Goal: Navigation & Orientation: Find specific page/section

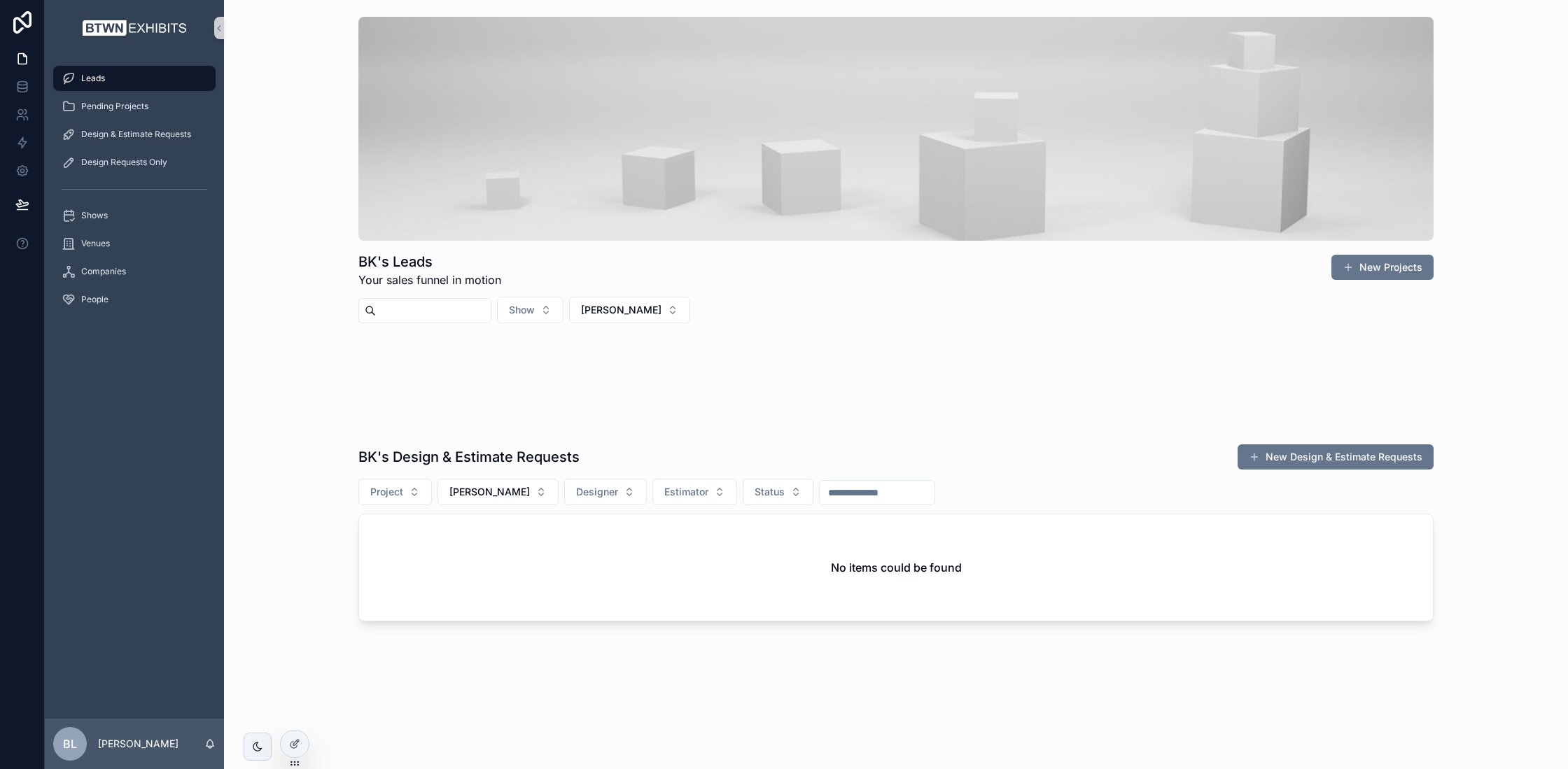
click at [118, 79] on div "Leads" at bounding box center [134, 79] width 145 height 22
click at [657, 312] on button "[PERSON_NAME]" at bounding box center [629, 310] width 121 height 27
click at [630, 367] on div "None" at bounding box center [635, 366] width 168 height 22
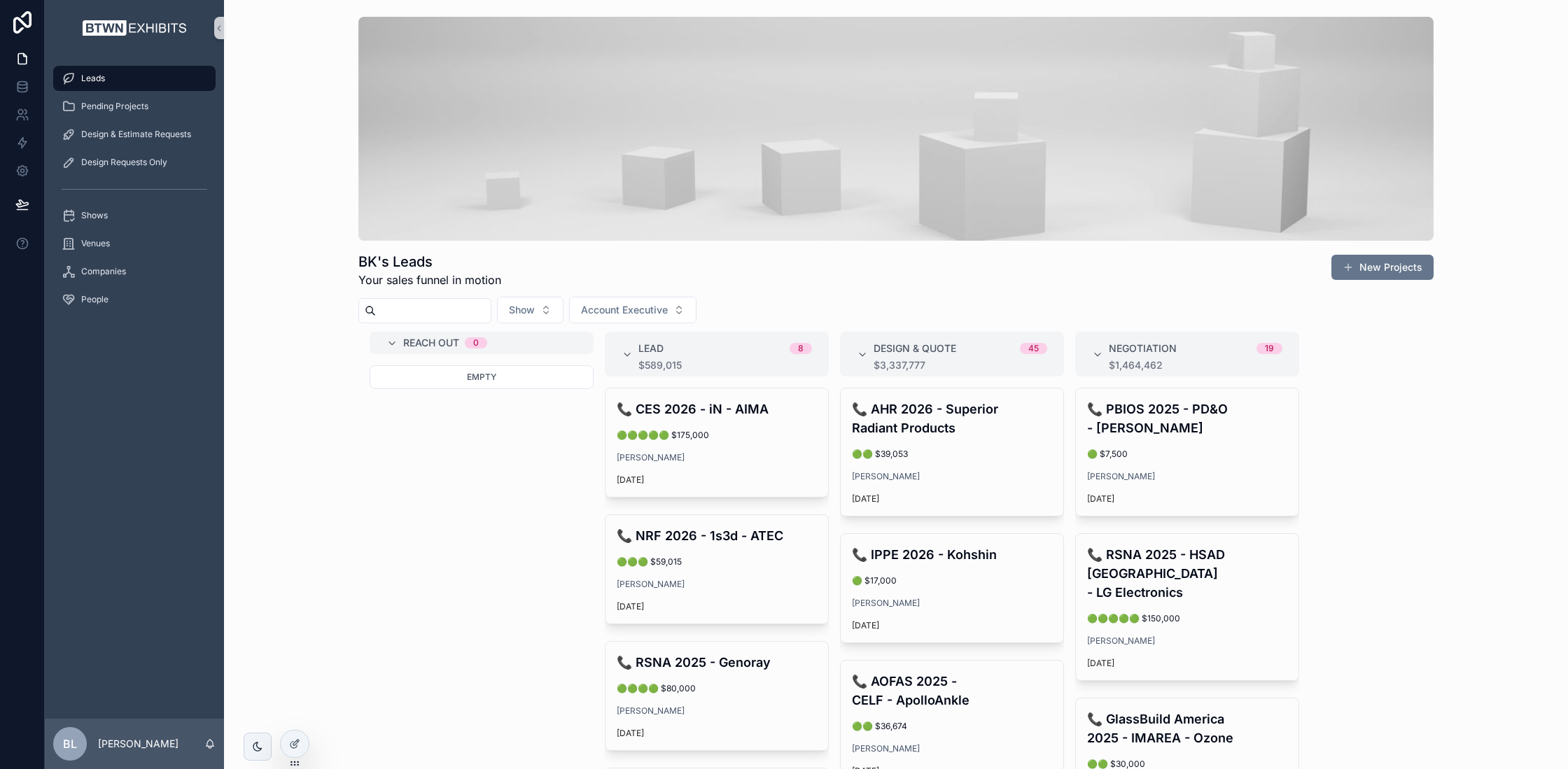
click at [287, 274] on div "BK's Leads Your sales funnel in motion New Projects Show Account Executive Reac…" at bounding box center [896, 463] width 1322 height 903
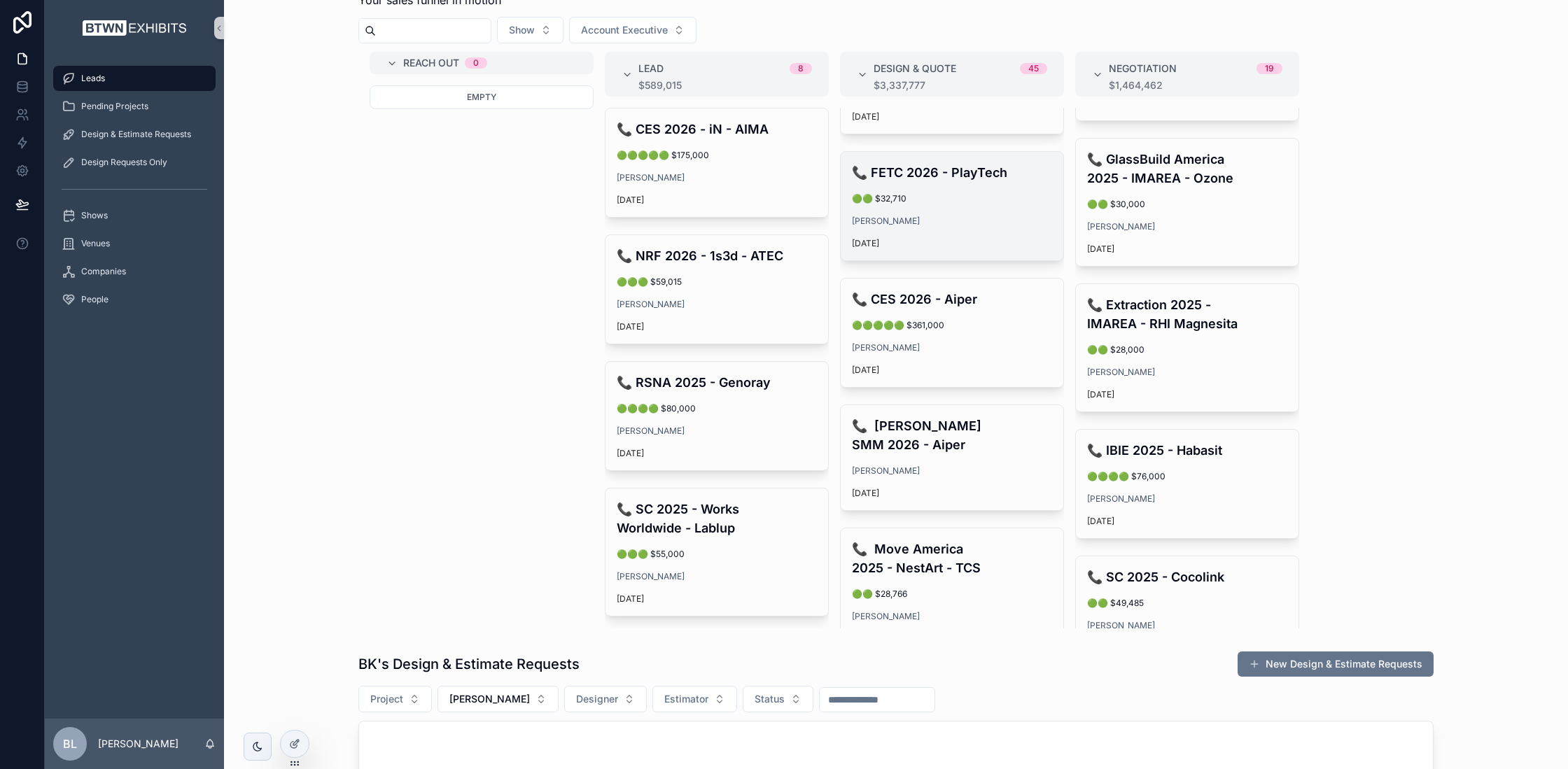
scroll to position [2729, 0]
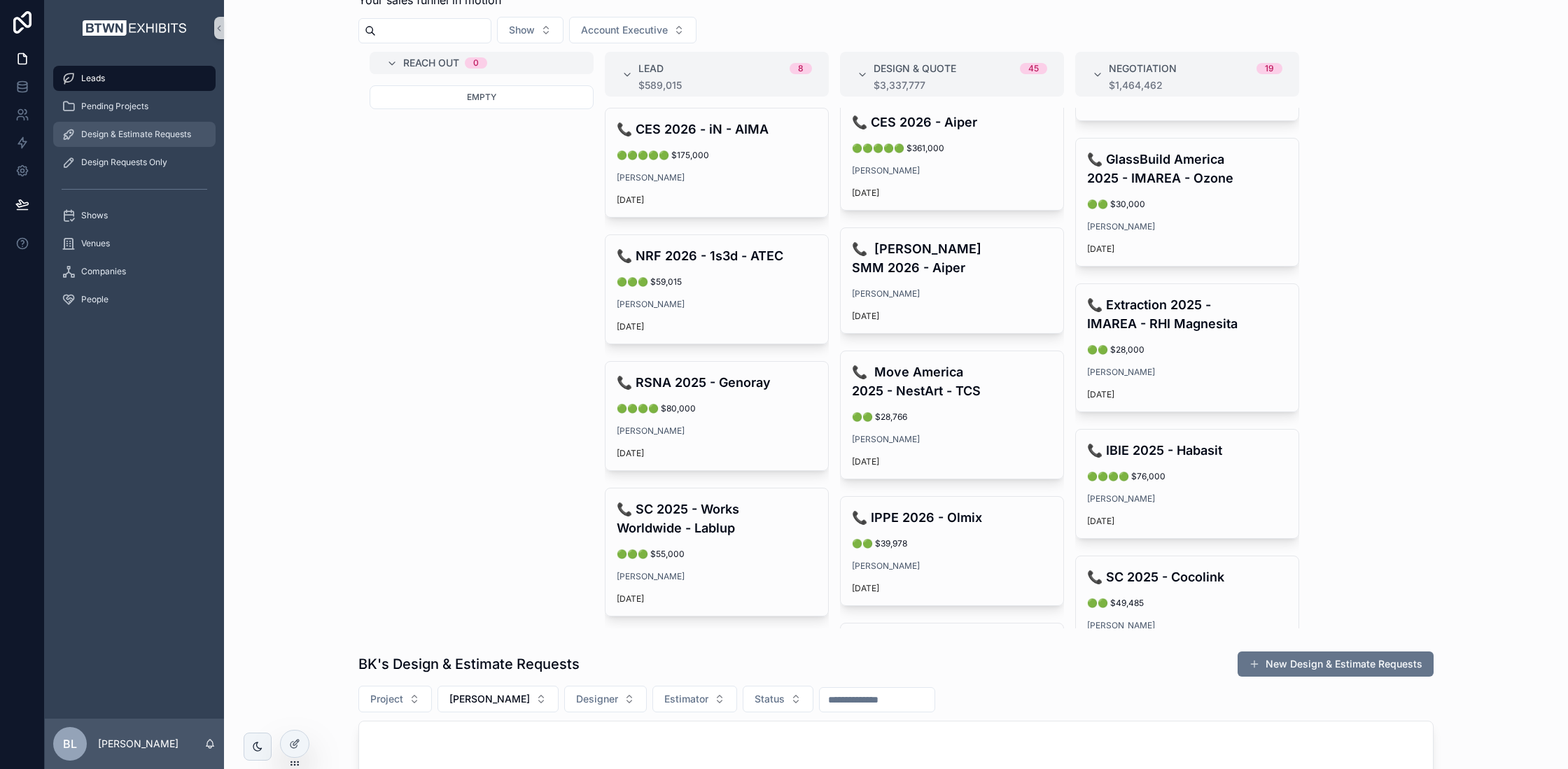
click at [161, 130] on span "Design & Estimate Requests" at bounding box center [136, 134] width 110 height 11
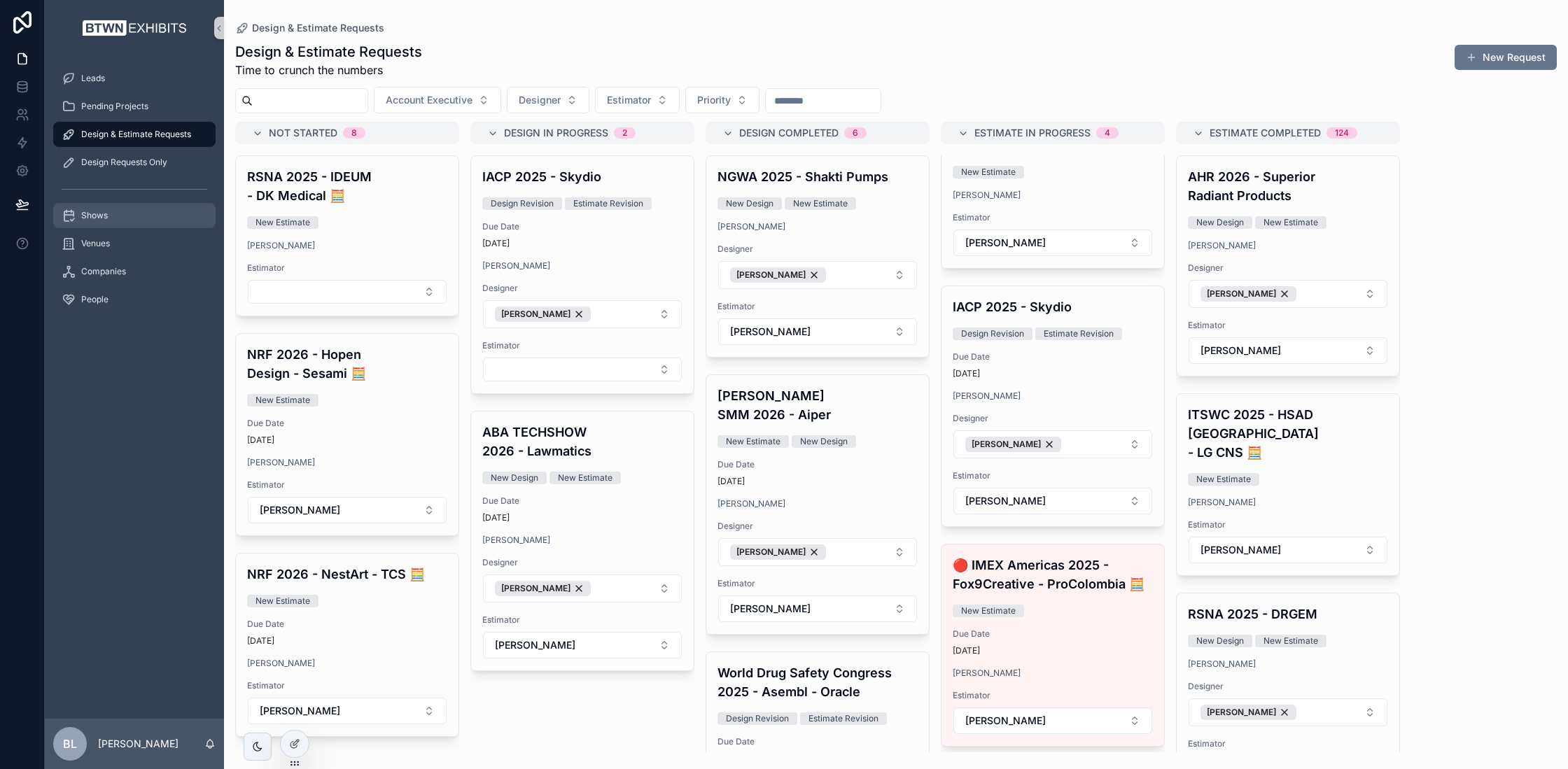
click at [131, 214] on div "Shows" at bounding box center [134, 216] width 145 height 22
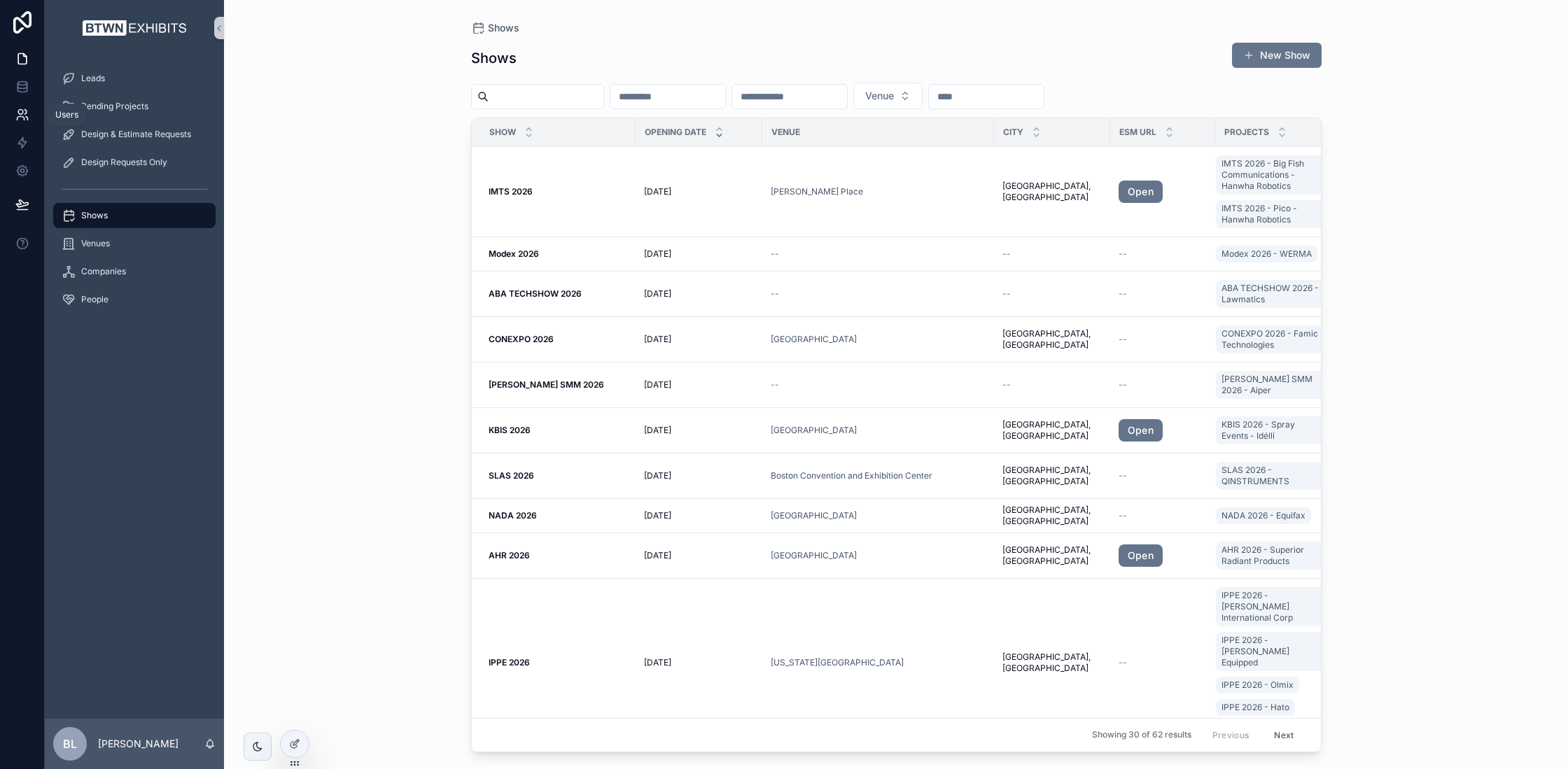
click at [30, 116] on link at bounding box center [22, 115] width 44 height 28
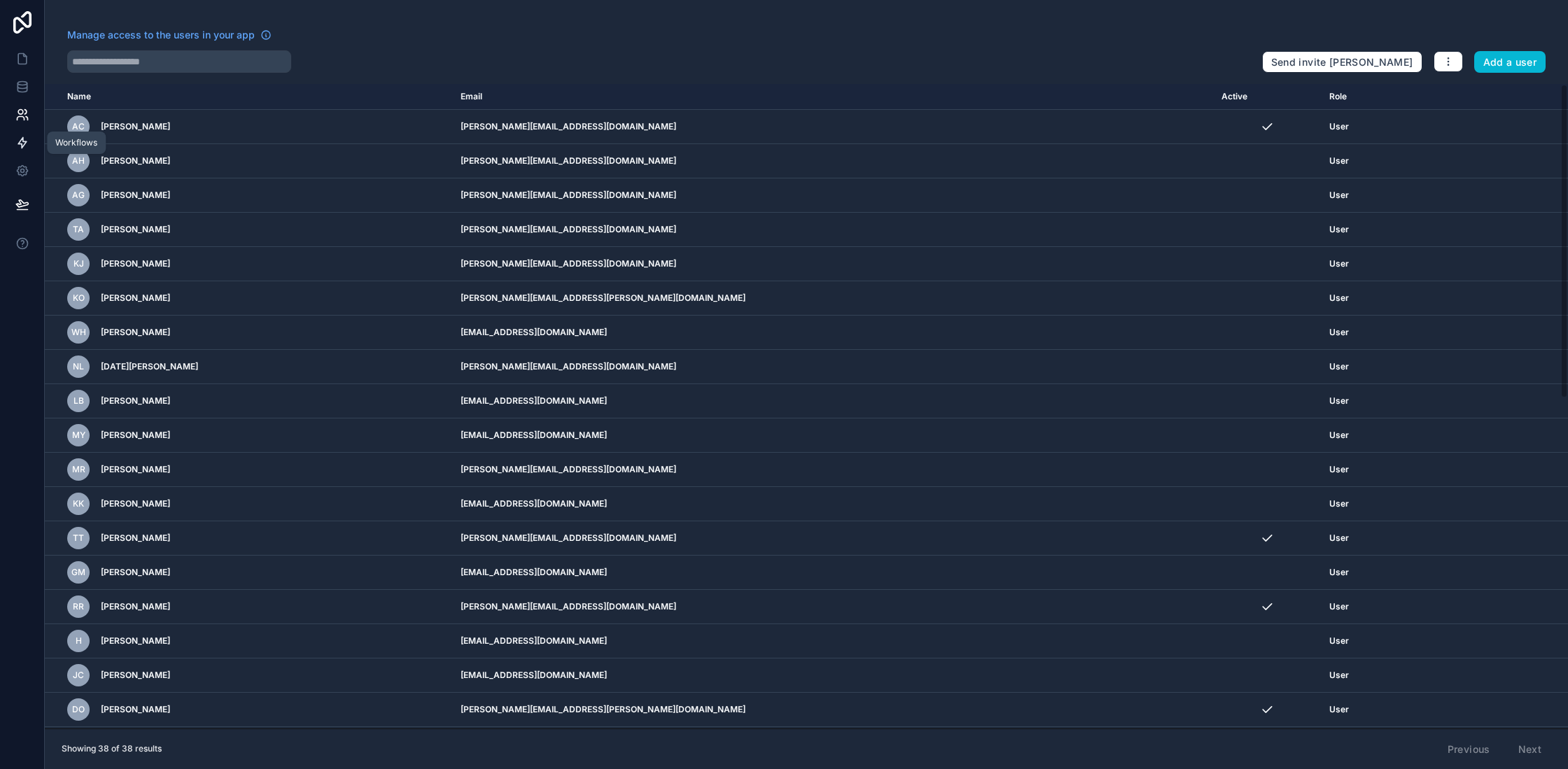
click at [21, 143] on icon at bounding box center [22, 143] width 14 height 14
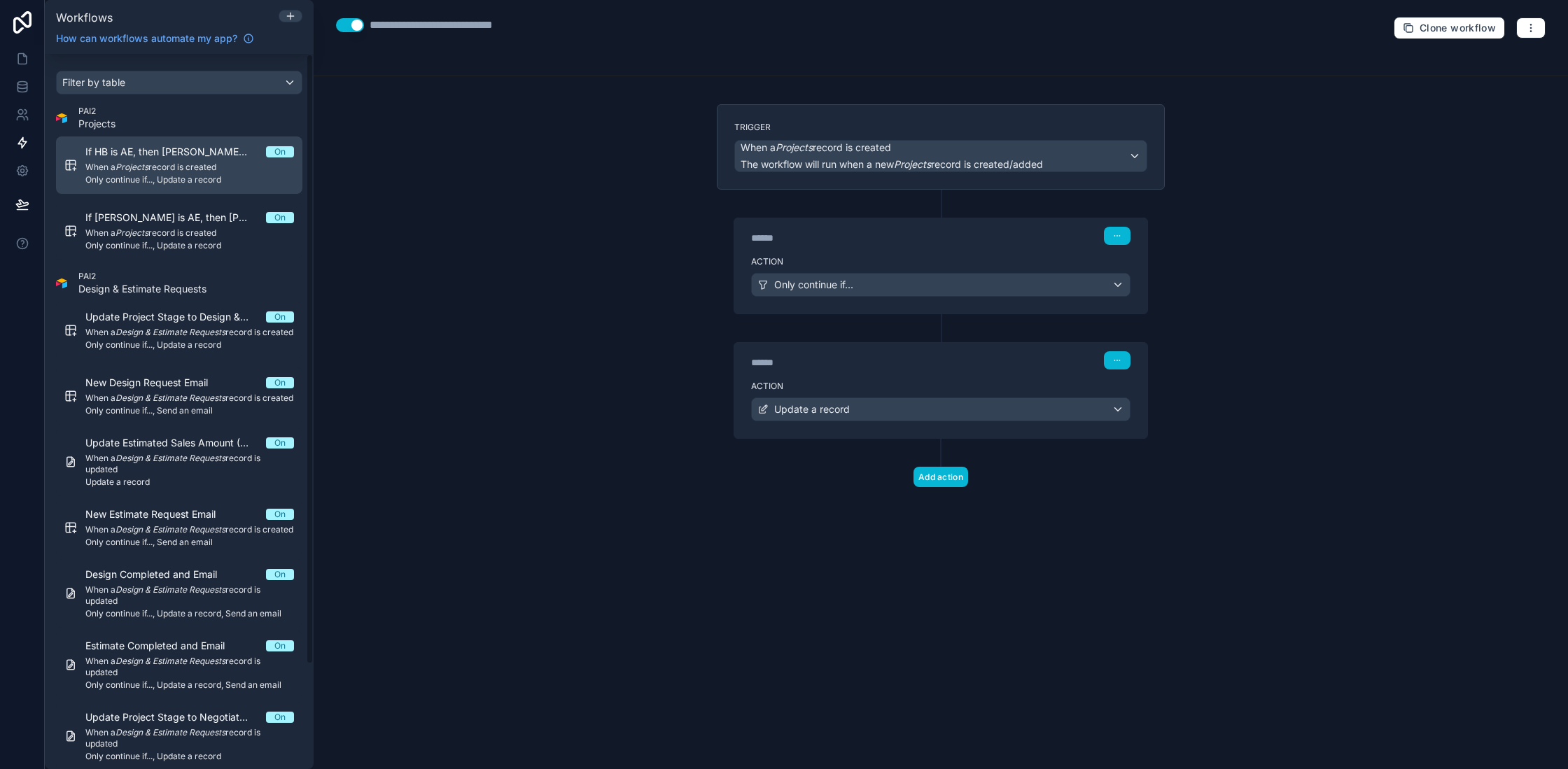
click at [156, 175] on span "Only continue if..., Update a record" at bounding box center [189, 180] width 208 height 11
click at [19, 173] on icon at bounding box center [21, 170] width 10 height 10
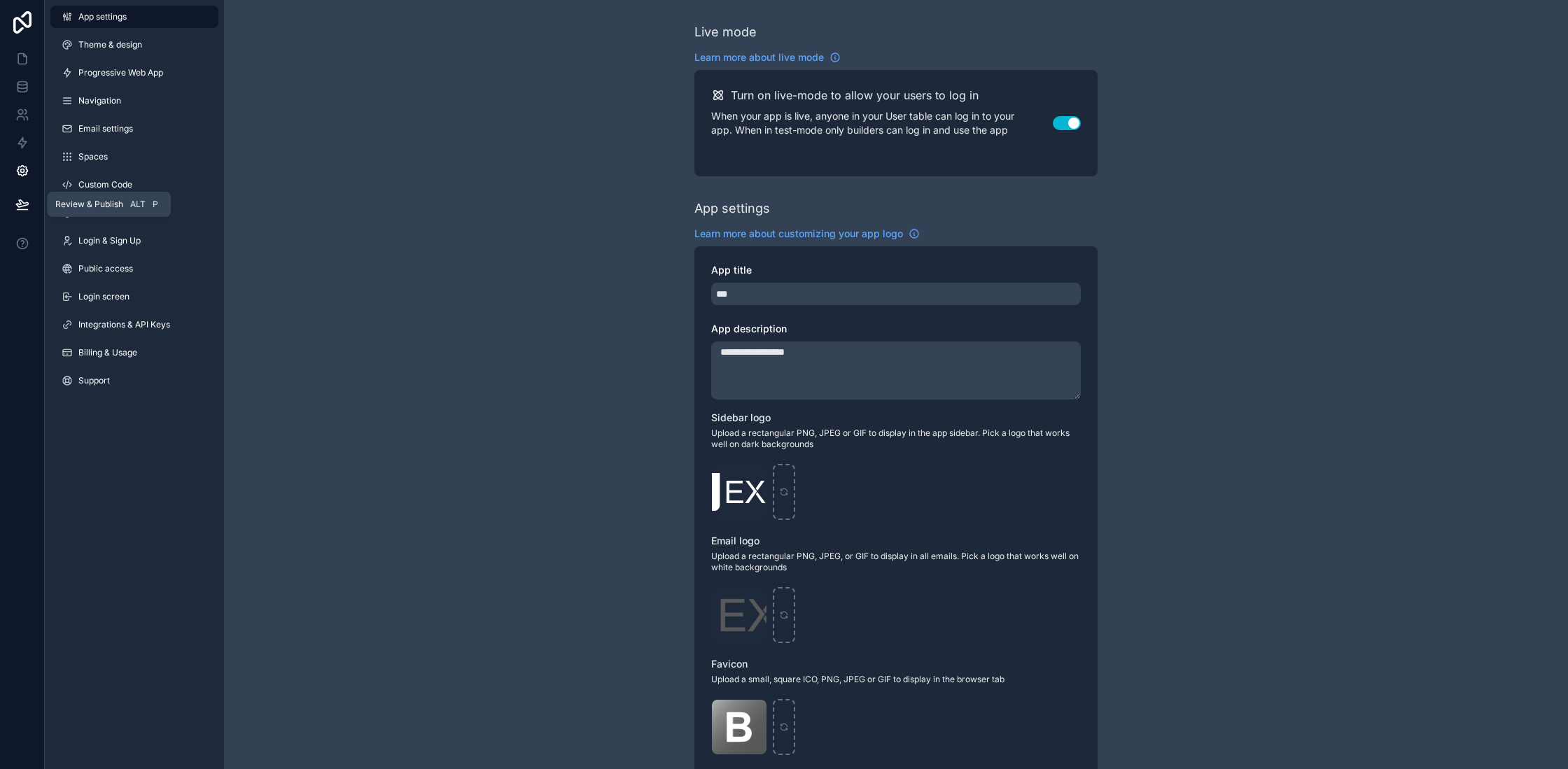
click at [19, 210] on icon at bounding box center [21, 210] width 10 height 0
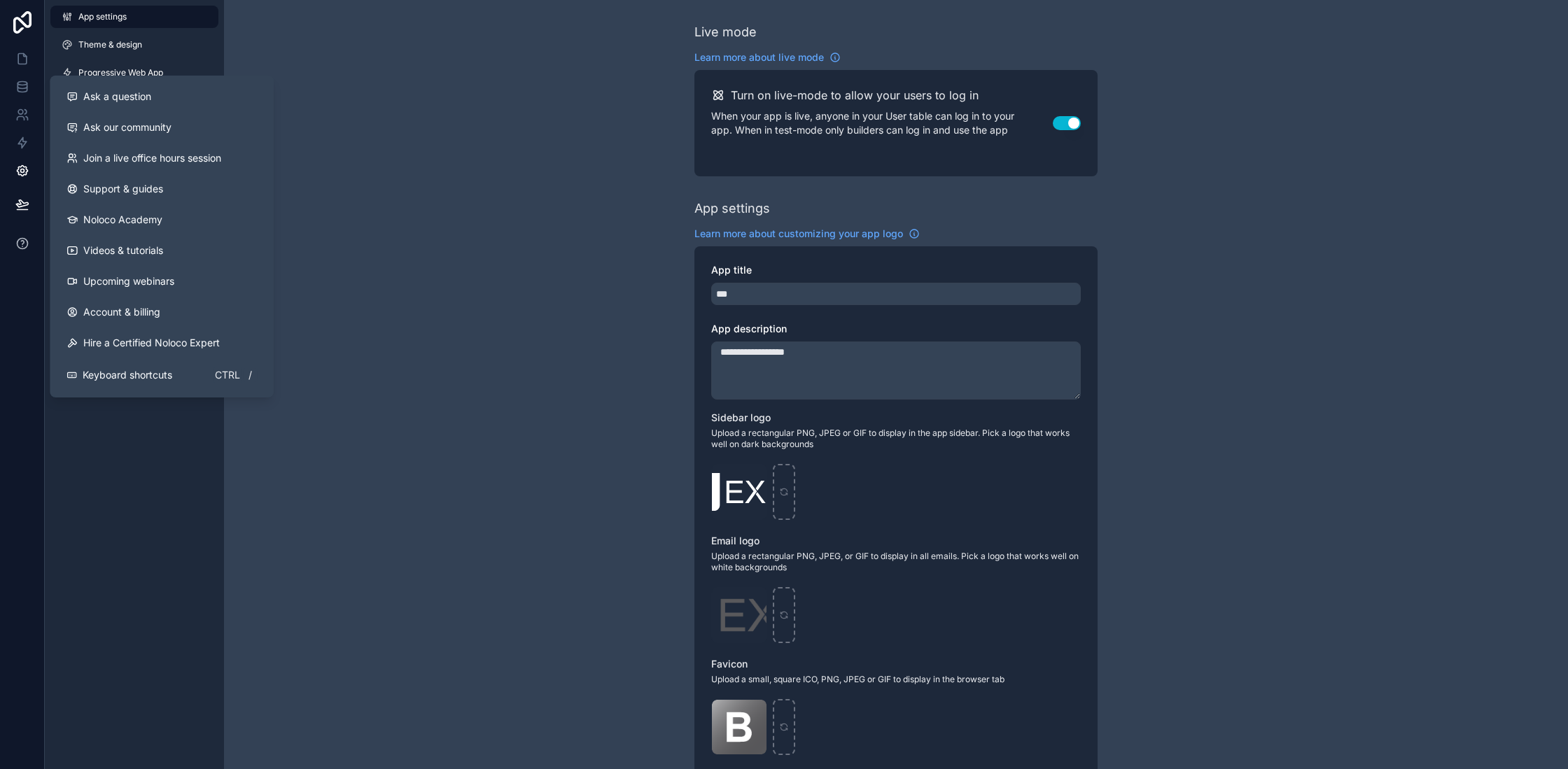
click at [28, 251] on button at bounding box center [22, 243] width 44 height 39
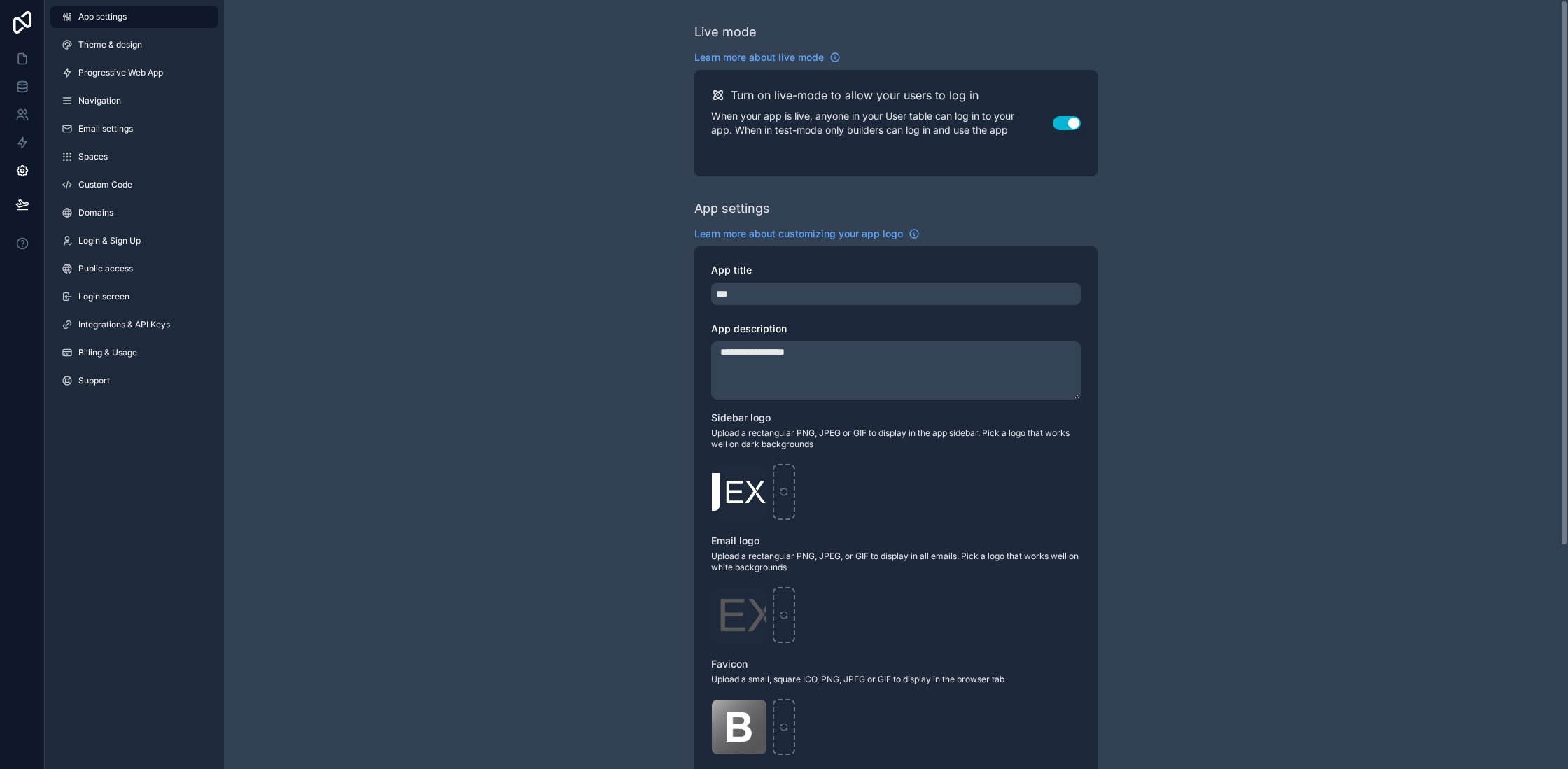
click at [503, 725] on div "**********" at bounding box center [896, 541] width 1344 height 1083
